Goal: Information Seeking & Learning: Learn about a topic

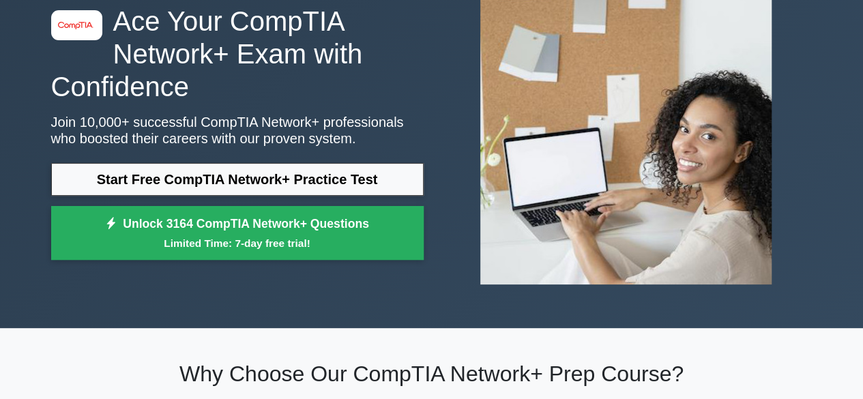
scroll to position [75, 0]
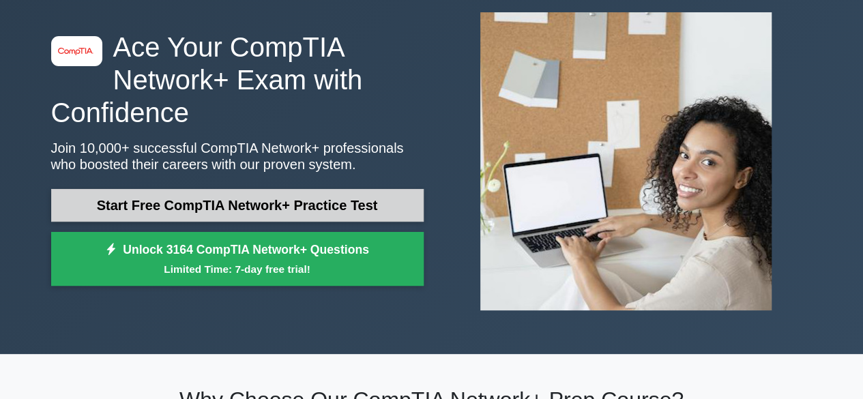
click at [367, 209] on link "Start Free CompTIA Network+ Practice Test" at bounding box center [237, 205] width 372 height 33
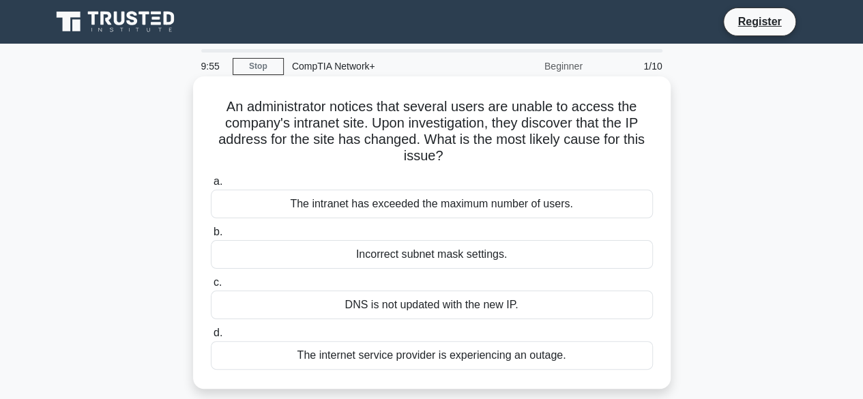
click at [386, 209] on div "The intranet has exceeded the maximum number of users." at bounding box center [432, 204] width 442 height 29
click at [211, 186] on input "a. The intranet has exceeded the maximum number of users." at bounding box center [211, 181] width 0 height 9
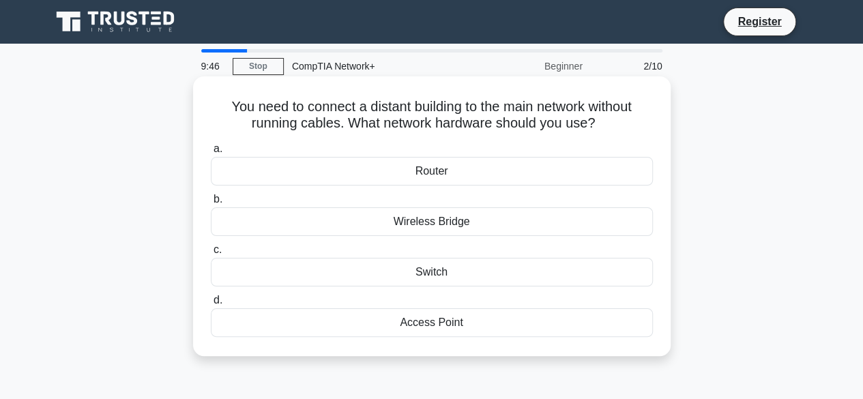
click at [453, 282] on div "Switch" at bounding box center [432, 272] width 442 height 29
click at [211, 254] on input "c. Switch" at bounding box center [211, 249] width 0 height 9
